Goal: Use online tool/utility: Use online tool/utility

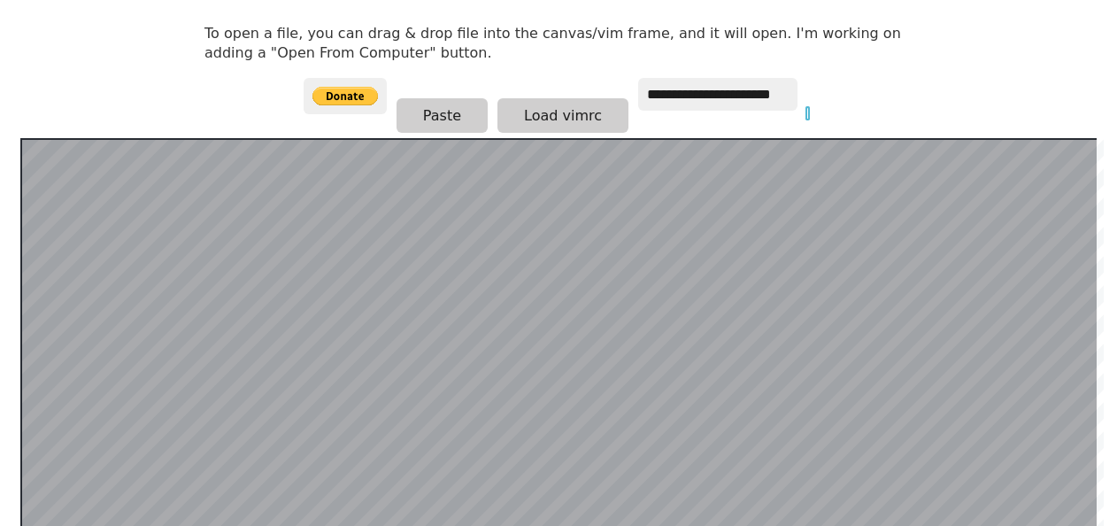
scroll to position [250, 0]
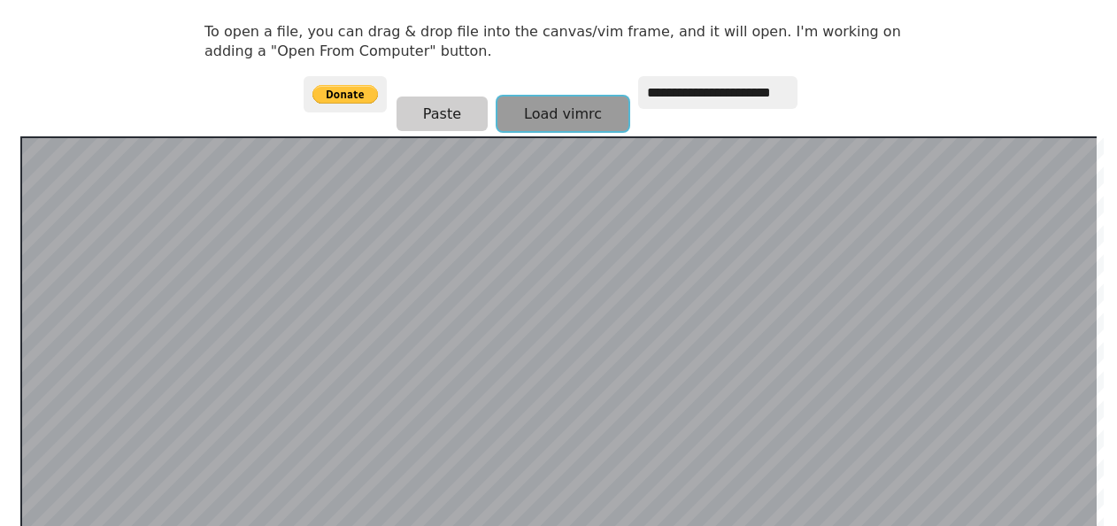
click at [554, 118] on button "Load vimrc" at bounding box center [562, 113] width 131 height 35
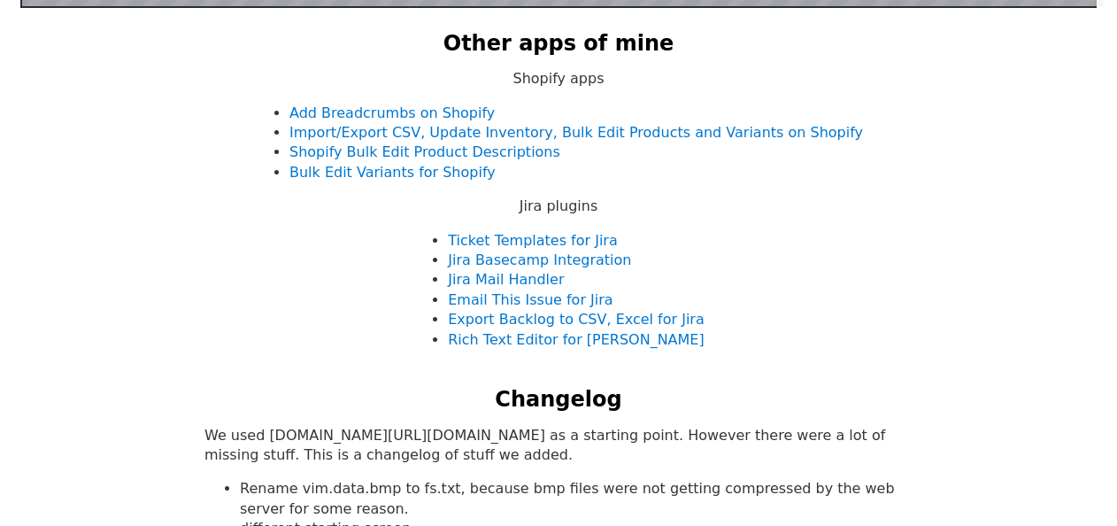
scroll to position [866, 0]
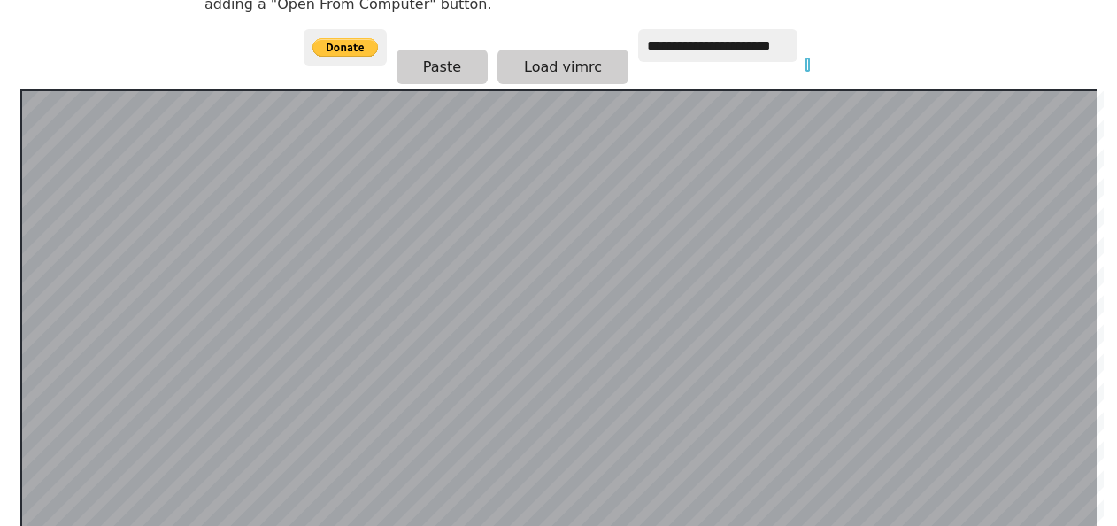
scroll to position [343, 0]
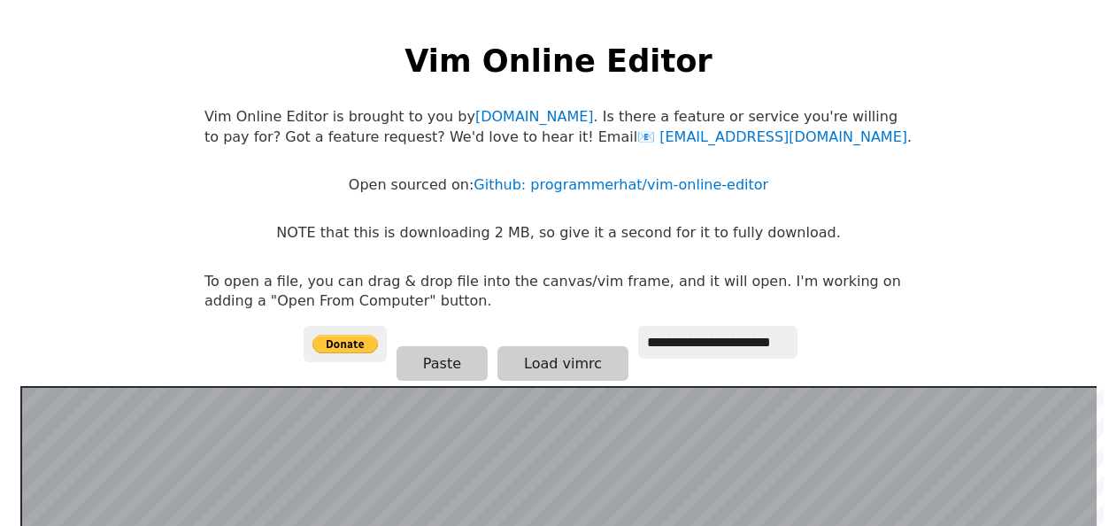
scroll to position [343, 0]
